Goal: Task Accomplishment & Management: Manage account settings

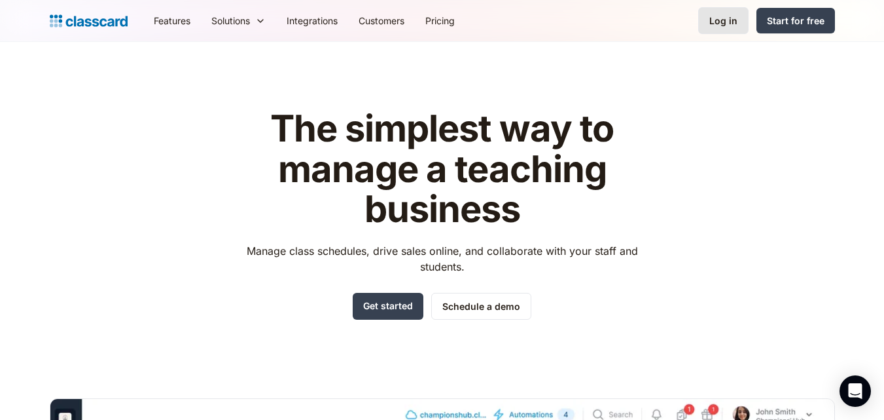
click at [723, 22] on div "Log in" at bounding box center [724, 21] width 28 height 14
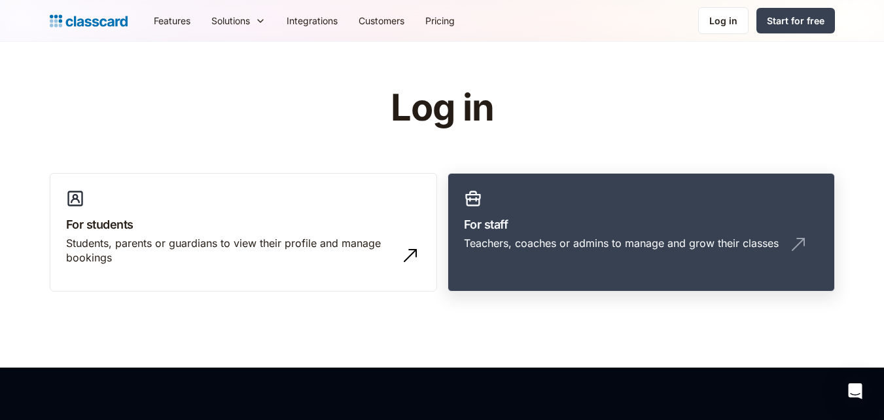
click at [554, 243] on div "Teachers, coaches or admins to manage and grow their classes" at bounding box center [621, 243] width 315 height 14
